Goal: Check status: Check status

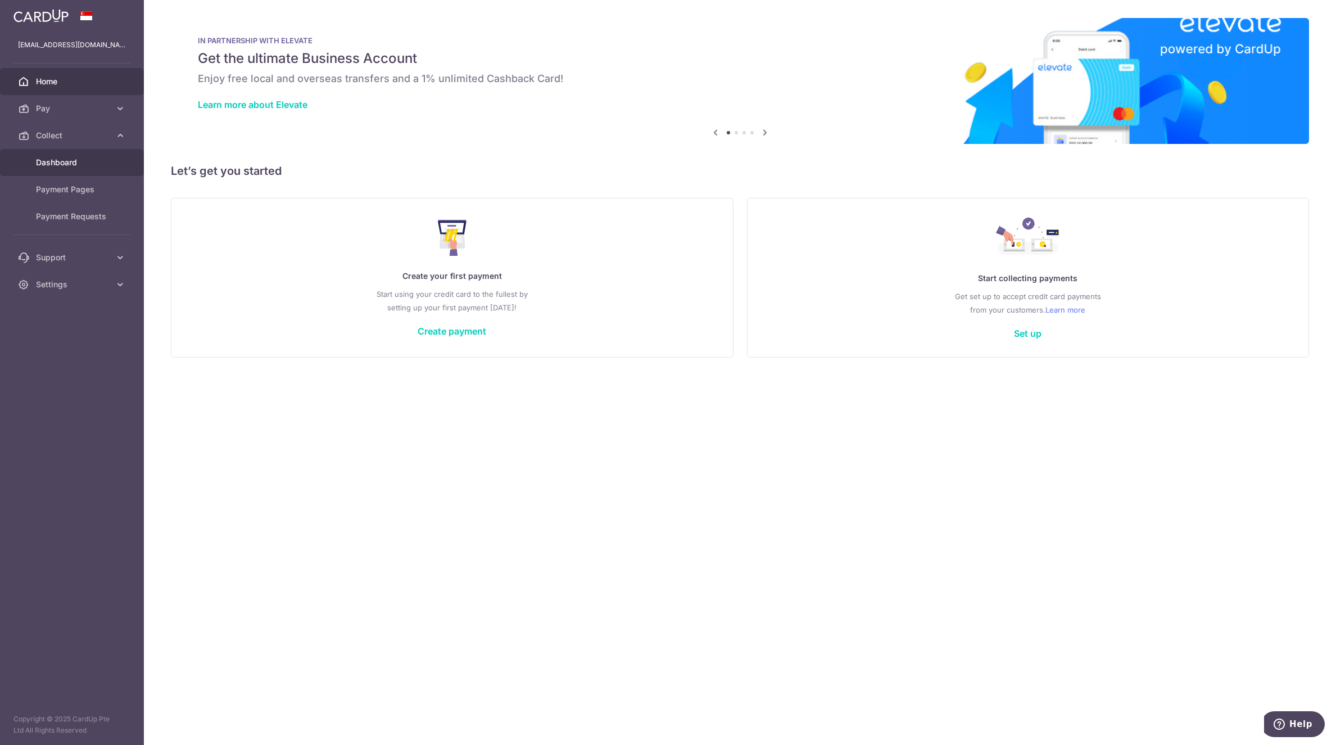
click at [60, 160] on span "Dashboard" at bounding box center [73, 162] width 74 height 11
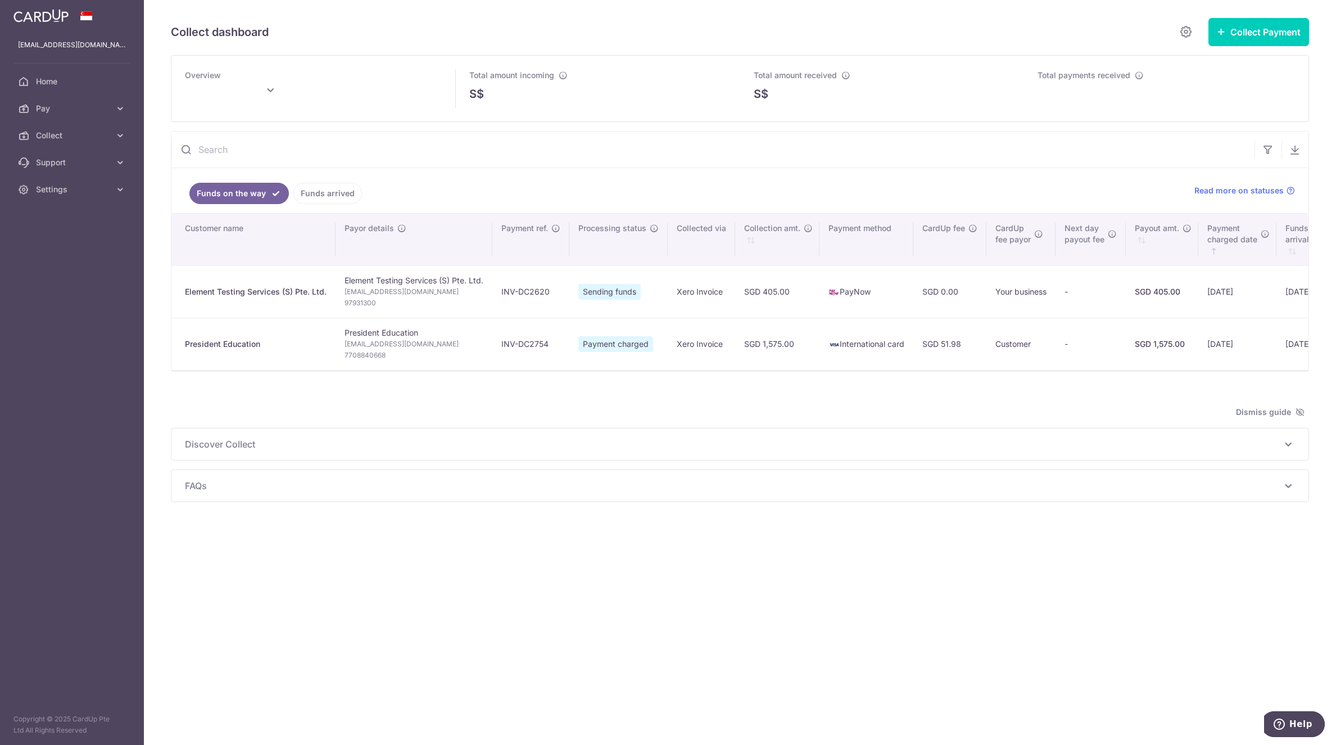
type input "[DATE]"
click at [238, 641] on div "Collect dashboard Collect Payment Create request to collect payments Custom Pay…" at bounding box center [740, 372] width 1192 height 745
